Goal: Navigation & Orientation: Find specific page/section

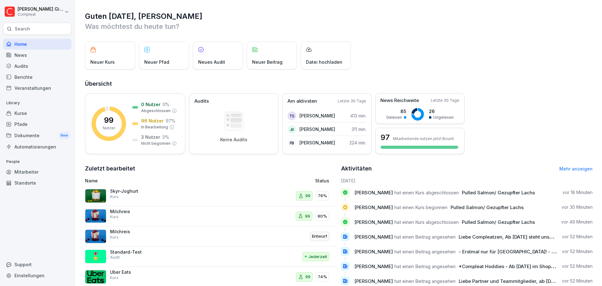
click at [40, 42] on div "Home" at bounding box center [37, 44] width 68 height 11
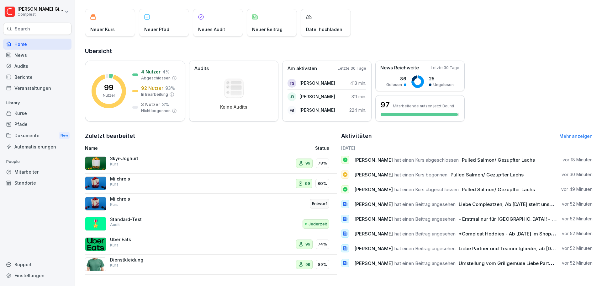
click at [561, 133] on link "Mehr anzeigen" at bounding box center [576, 135] width 33 height 5
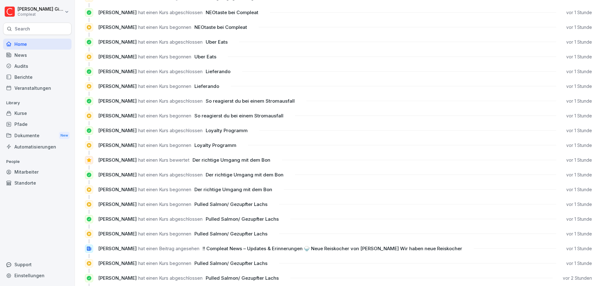
scroll to position [220, 0]
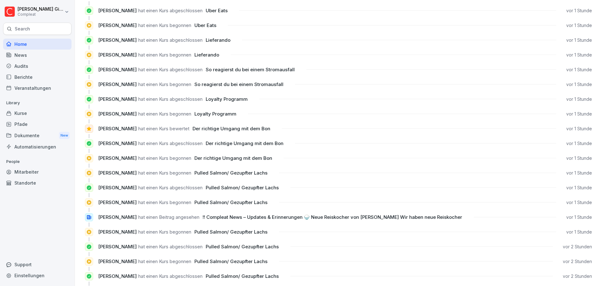
click at [48, 44] on div "Home" at bounding box center [37, 44] width 68 height 11
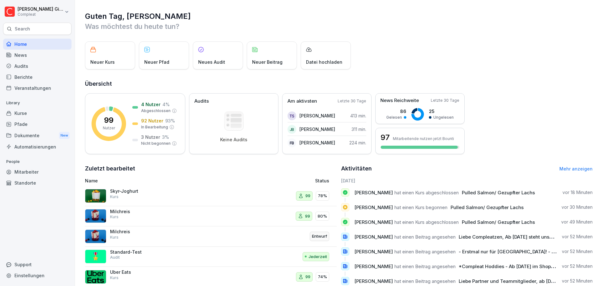
click at [28, 112] on div "Kurse" at bounding box center [37, 113] width 68 height 11
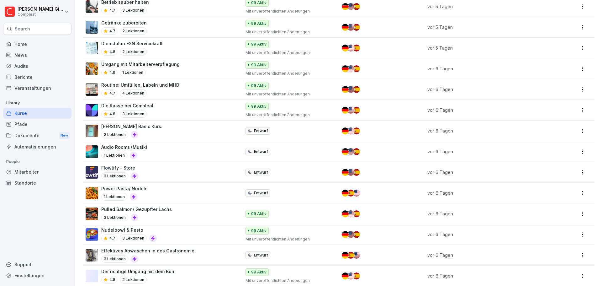
scroll to position [502, 0]
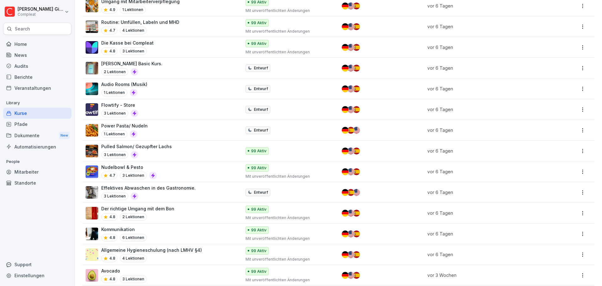
click at [211, 145] on div "Pulled Salmon/ Gezupfter Lachs 3 Lektionen" at bounding box center [160, 150] width 149 height 15
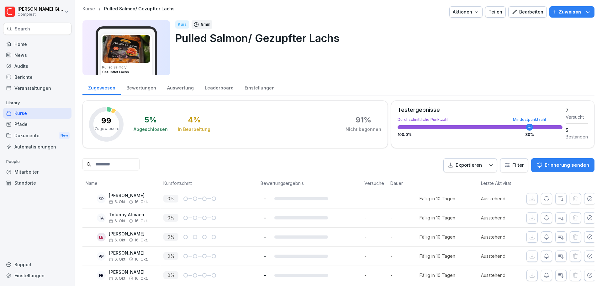
click at [153, 88] on div "Bewertungen" at bounding box center [141, 87] width 41 height 16
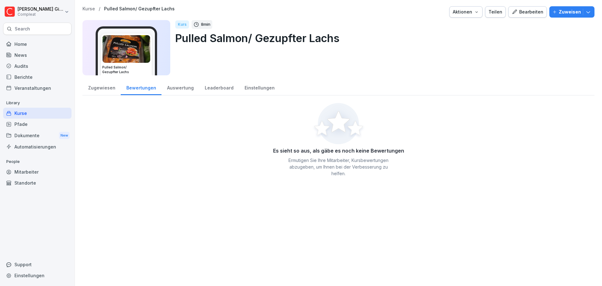
click at [179, 89] on div "Auswertung" at bounding box center [181, 87] width 38 height 16
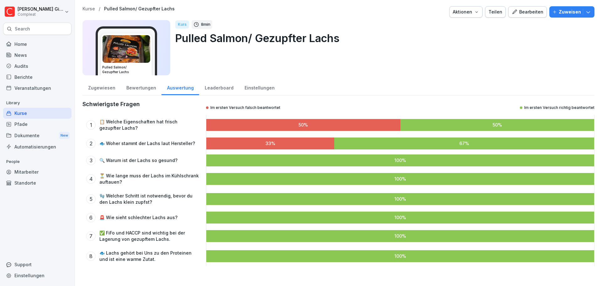
click at [403, 121] on div at bounding box center [498, 125] width 194 height 12
click at [376, 122] on div at bounding box center [303, 125] width 194 height 12
click at [138, 121] on p "📋 Welche Eigenschaften hat frisch gezupfter Lachs?" at bounding box center [149, 125] width 100 height 13
click at [269, 89] on div "Einstellungen" at bounding box center [259, 87] width 41 height 16
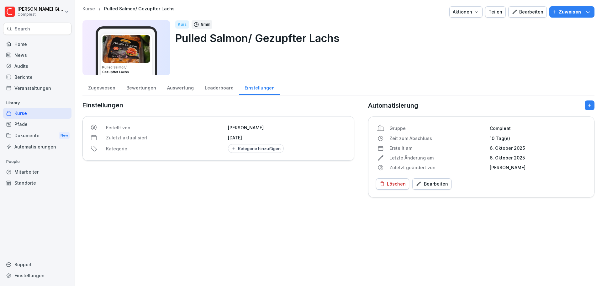
click at [208, 90] on div "Leaderboard" at bounding box center [219, 87] width 40 height 16
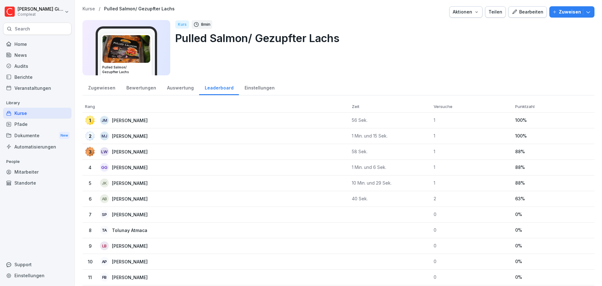
click at [41, 41] on div "Home" at bounding box center [37, 44] width 68 height 11
